Goal: Find specific page/section: Find specific page/section

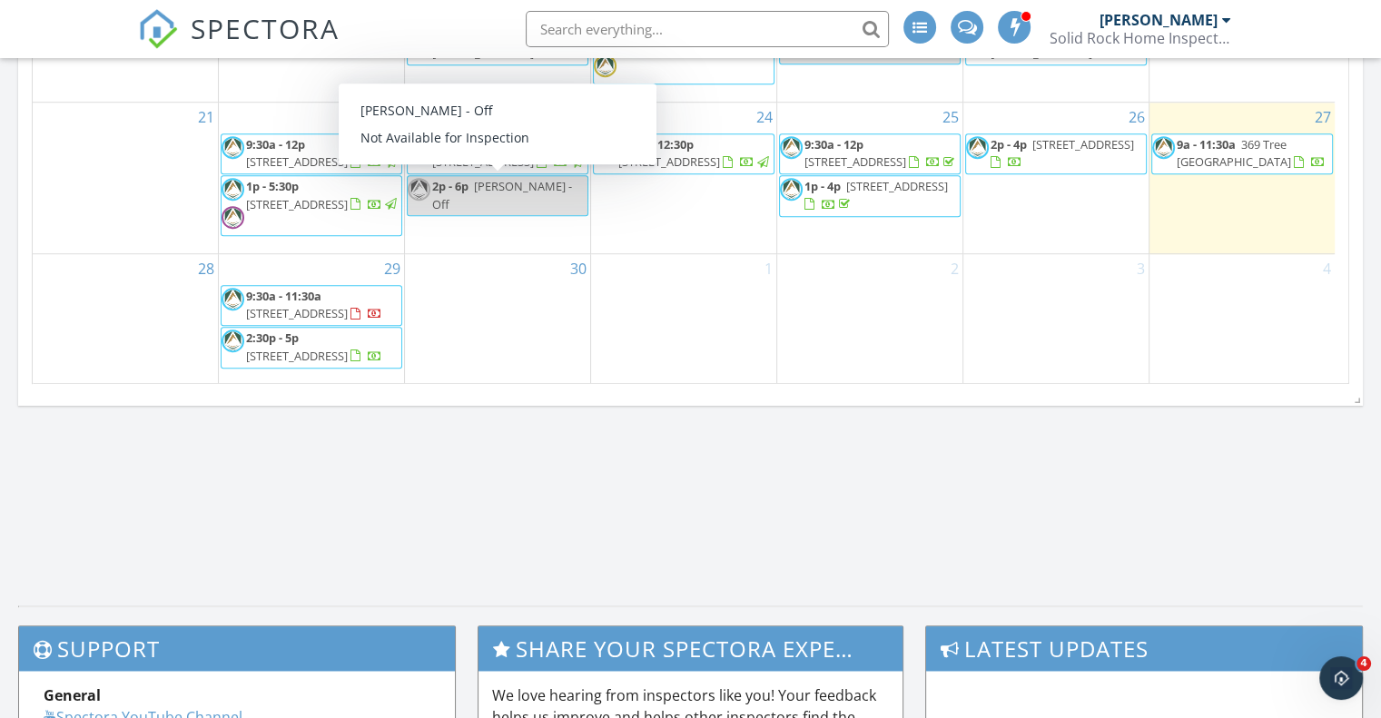
scroll to position [1180, 0]
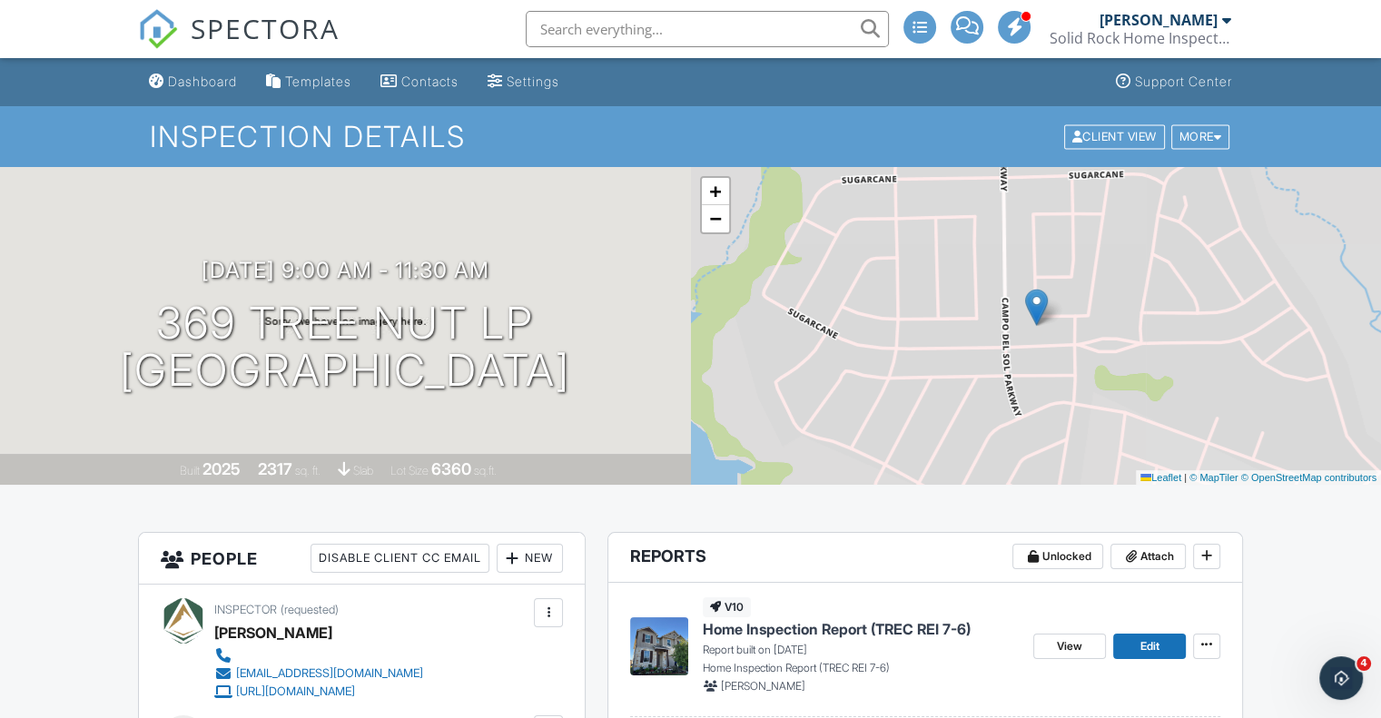
scroll to position [545, 0]
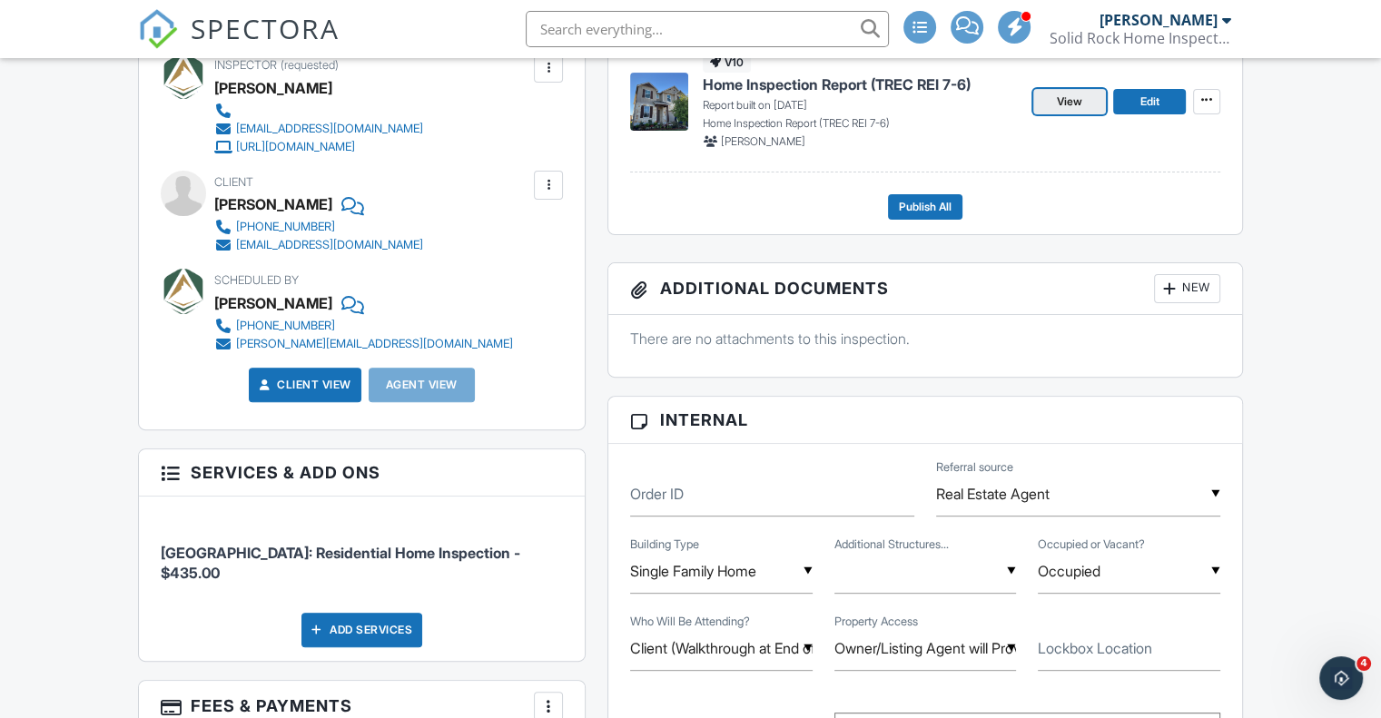
click at [1077, 102] on span "View" at bounding box center [1069, 102] width 25 height 18
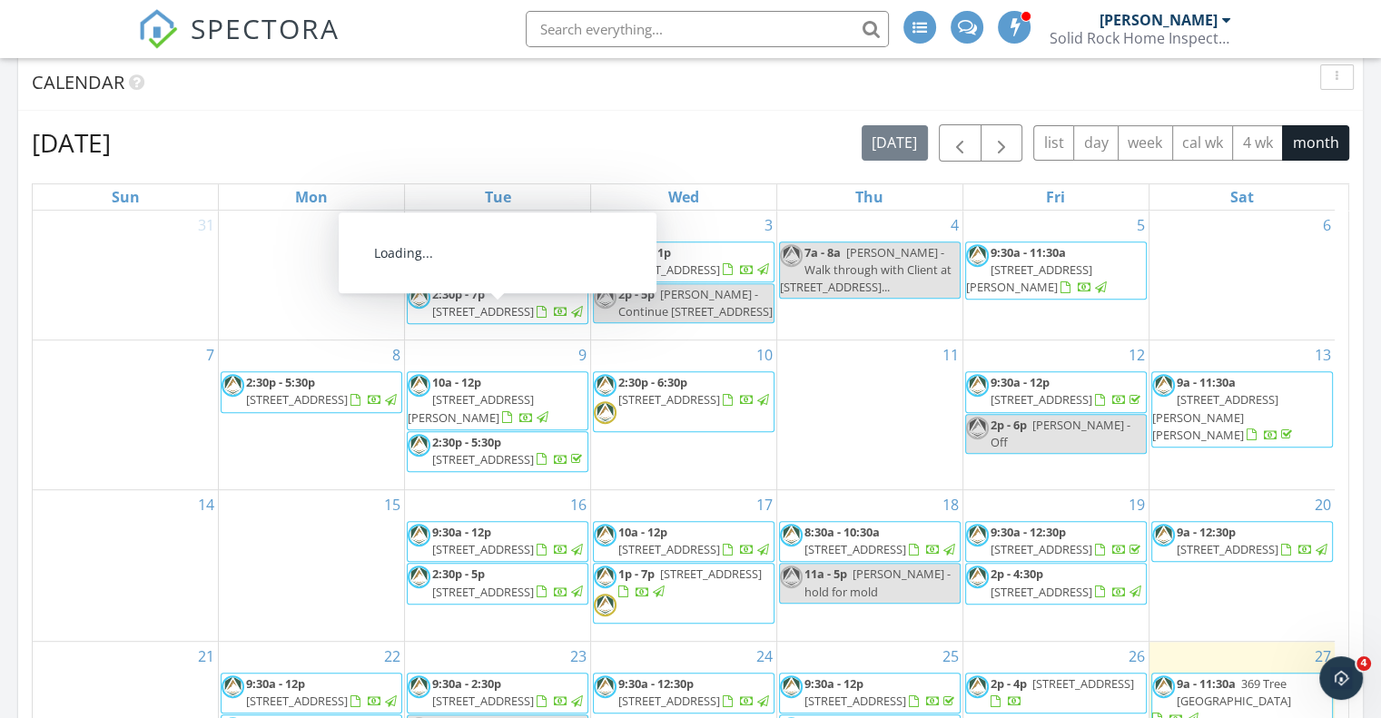
scroll to position [635, 0]
